Goal: Find specific page/section: Find specific page/section

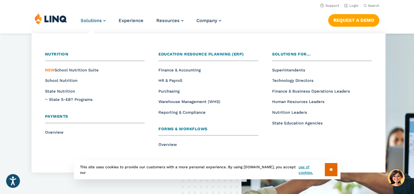
click at [98, 20] on span "Solutions" at bounding box center [91, 21] width 21 height 6
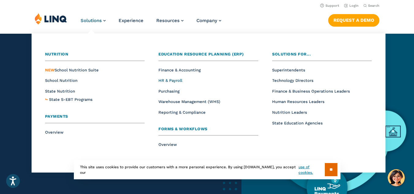
click at [180, 79] on span "HR & Payroll" at bounding box center [170, 80] width 24 height 5
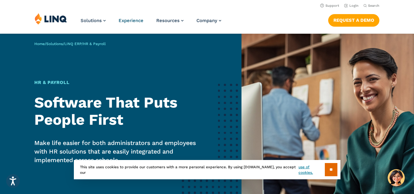
click at [126, 21] on span "Experience" at bounding box center [130, 21] width 25 height 6
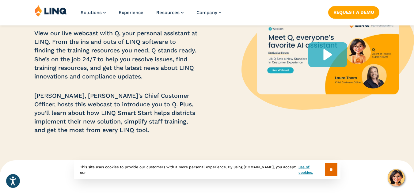
scroll to position [101, 0]
click at [335, 170] on input "**" at bounding box center [331, 169] width 13 height 13
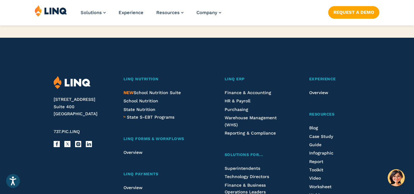
scroll to position [1671, 0]
